Goal: Information Seeking & Learning: Understand process/instructions

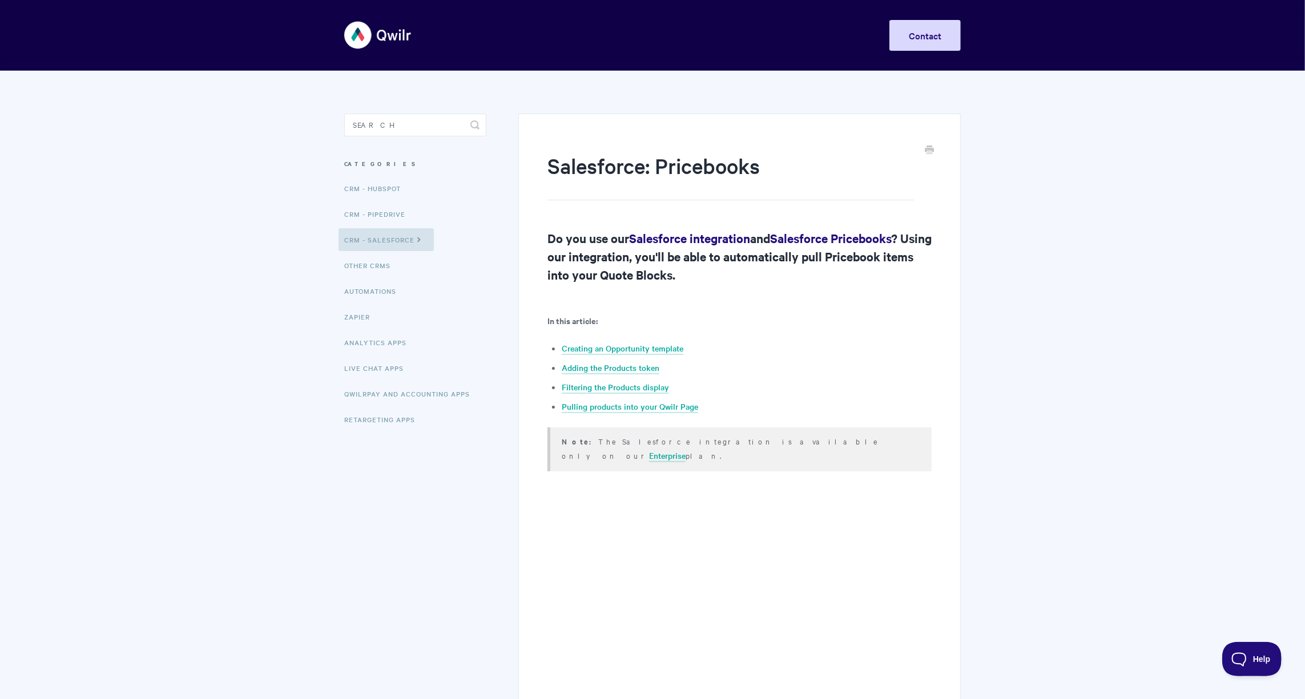
click at [405, 264] on li "Other CRMs" at bounding box center [415, 265] width 142 height 23
drag, startPoint x: 420, startPoint y: 259, endPoint x: 426, endPoint y: 264, distance: 8.1
click at [425, 264] on li "Other CRMs" at bounding box center [415, 265] width 142 height 23
click at [418, 239] on icon at bounding box center [419, 238] width 10 height 9
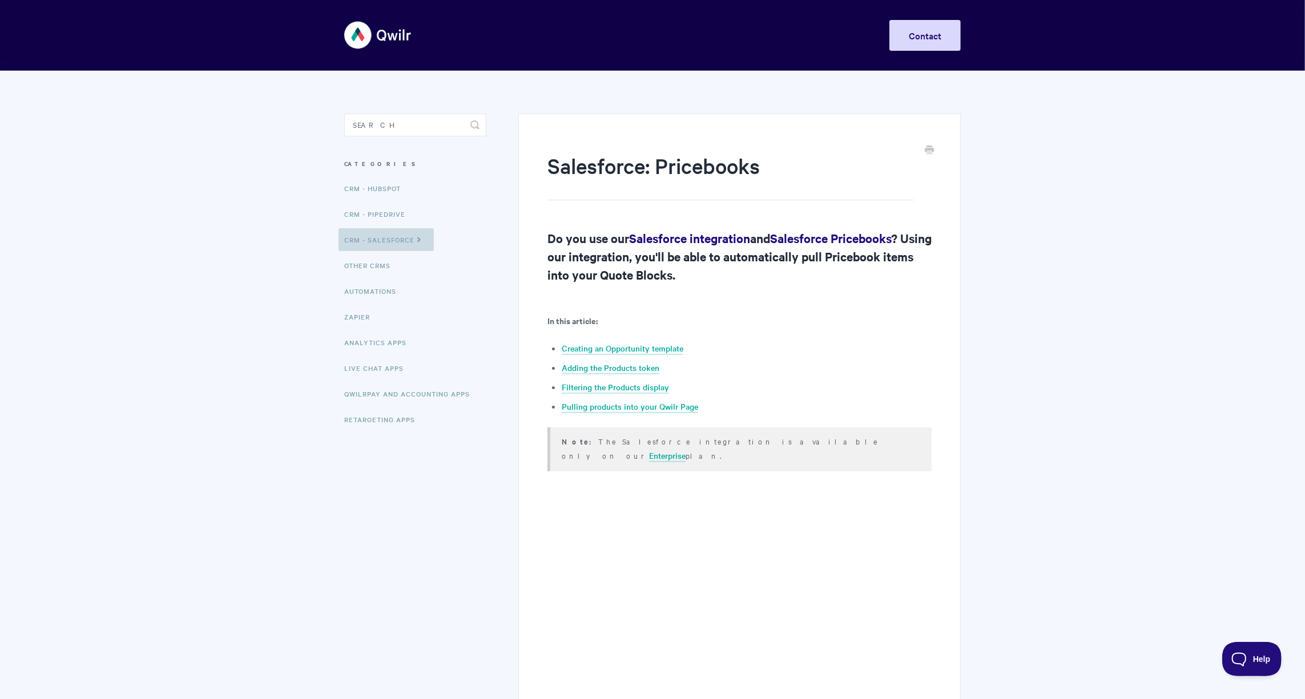
click at [371, 244] on link "CRM - Salesforce" at bounding box center [385, 239] width 95 height 23
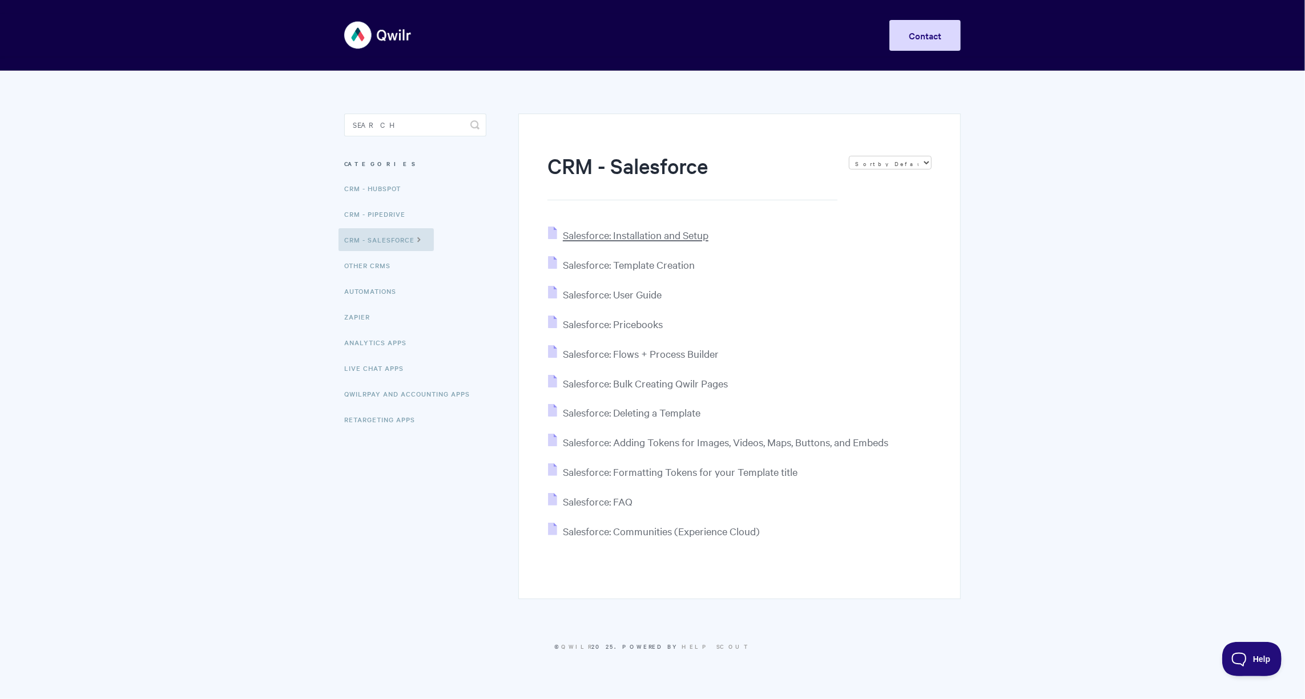
click at [640, 232] on span "Salesforce: Installation and Setup" at bounding box center [636, 234] width 146 height 13
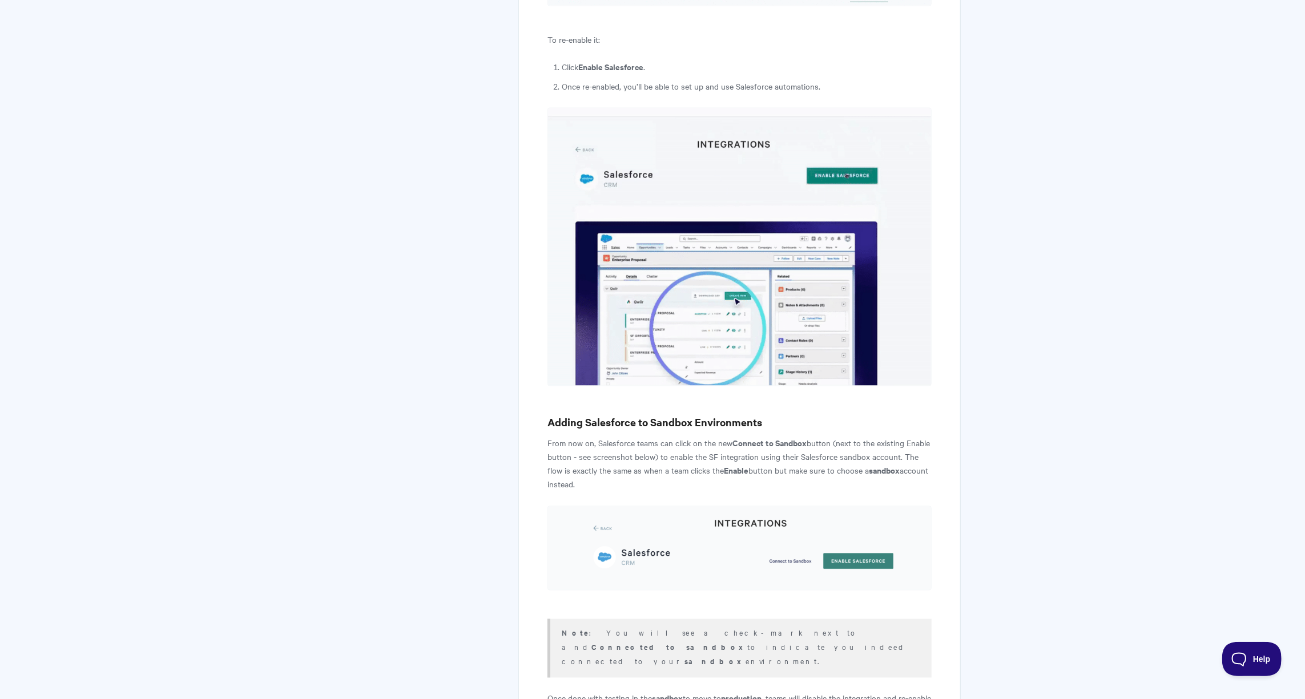
scroll to position [5100, 0]
